Goal: Navigation & Orientation: Find specific page/section

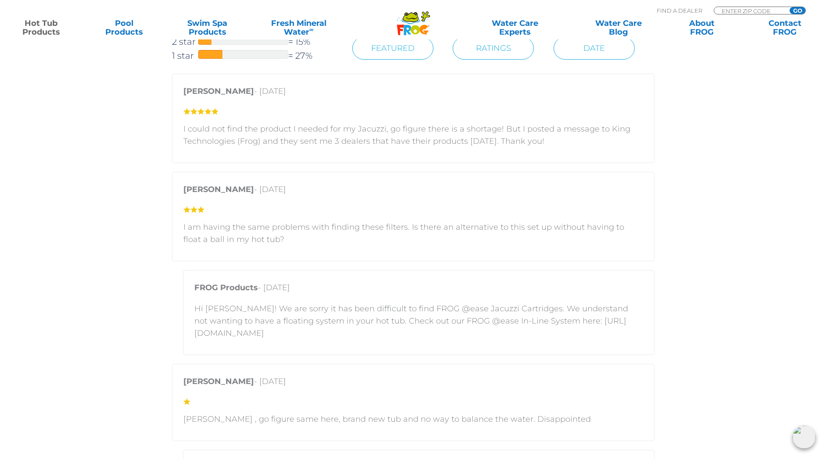
scroll to position [1476, 0]
drag, startPoint x: 536, startPoint y: 321, endPoint x: 556, endPoint y: 328, distance: 20.8
click at [556, 328] on p "Hi [PERSON_NAME]! We are sorry it has been difficult to find FROG @ease Jacuzzi…" at bounding box center [418, 320] width 449 height 37
copy p "[URL][DOMAIN_NAME]"
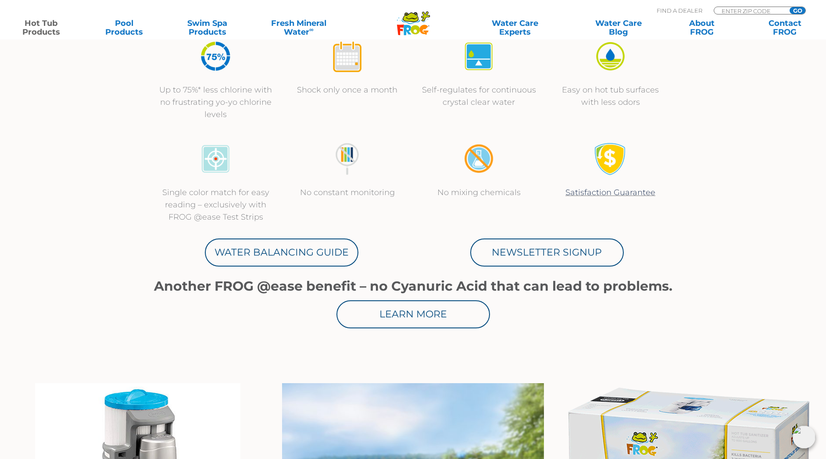
scroll to position [0, 0]
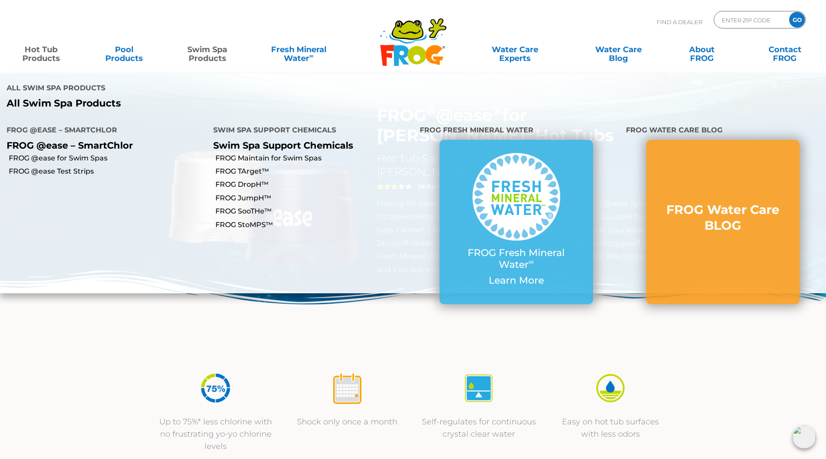
click at [207, 58] on link "Swim Spa Products" at bounding box center [207, 50] width 64 height 18
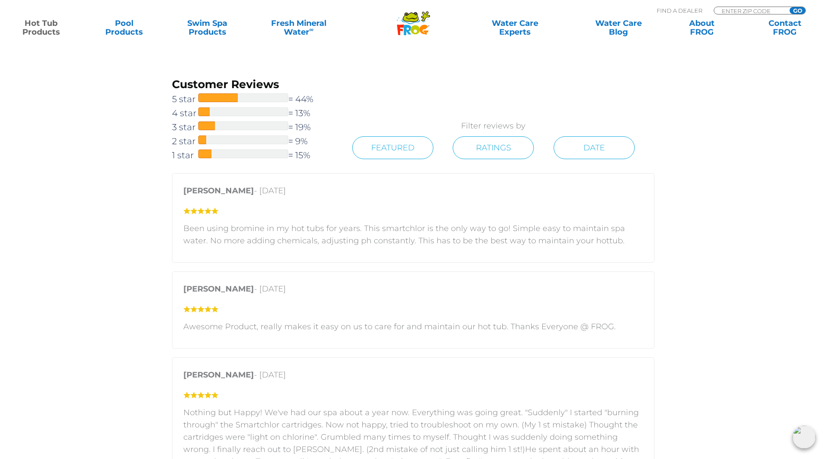
scroll to position [1355, 0]
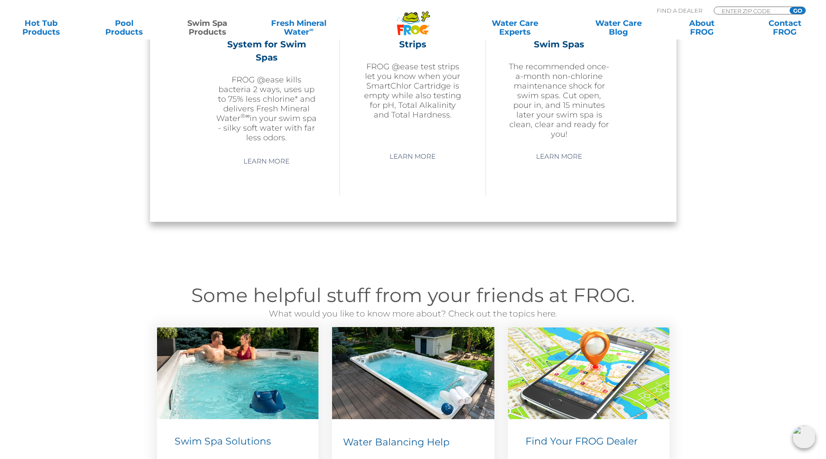
scroll to position [932, 0]
